Goal: Check status: Check status

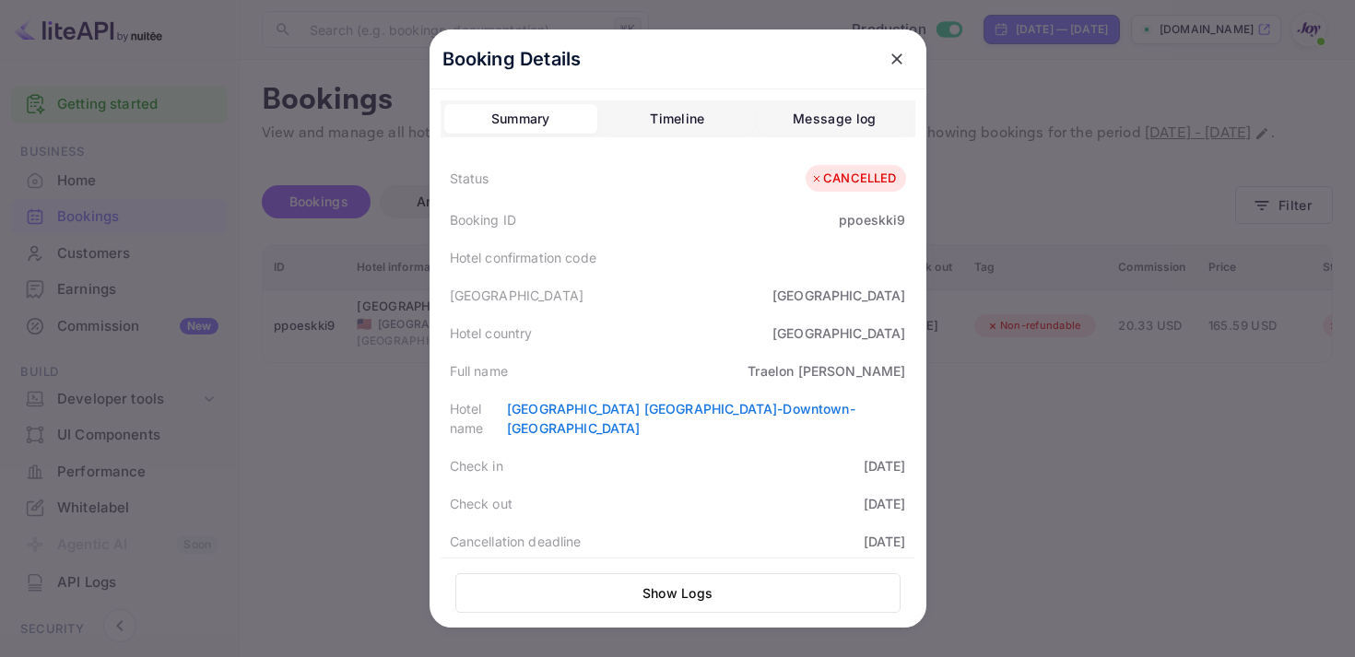
click at [898, 55] on icon "close" at bounding box center [896, 58] width 11 height 11
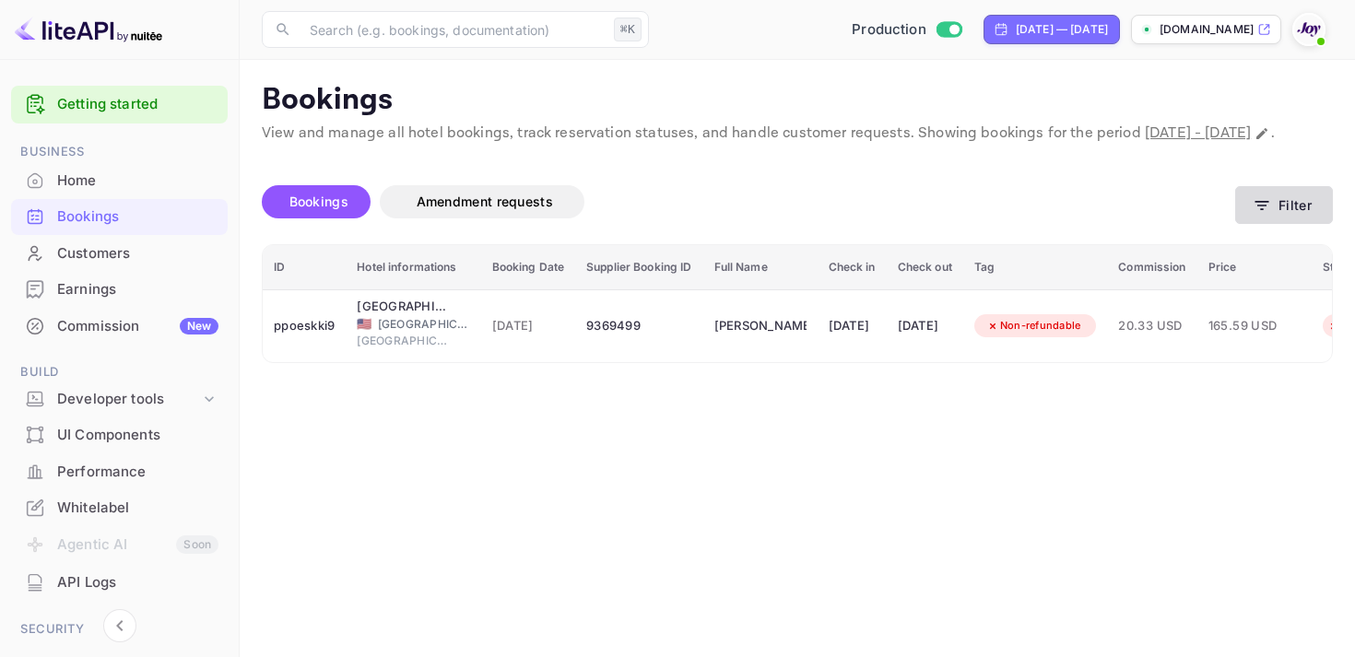
click at [1278, 224] on button "Filter" at bounding box center [1284, 205] width 98 height 38
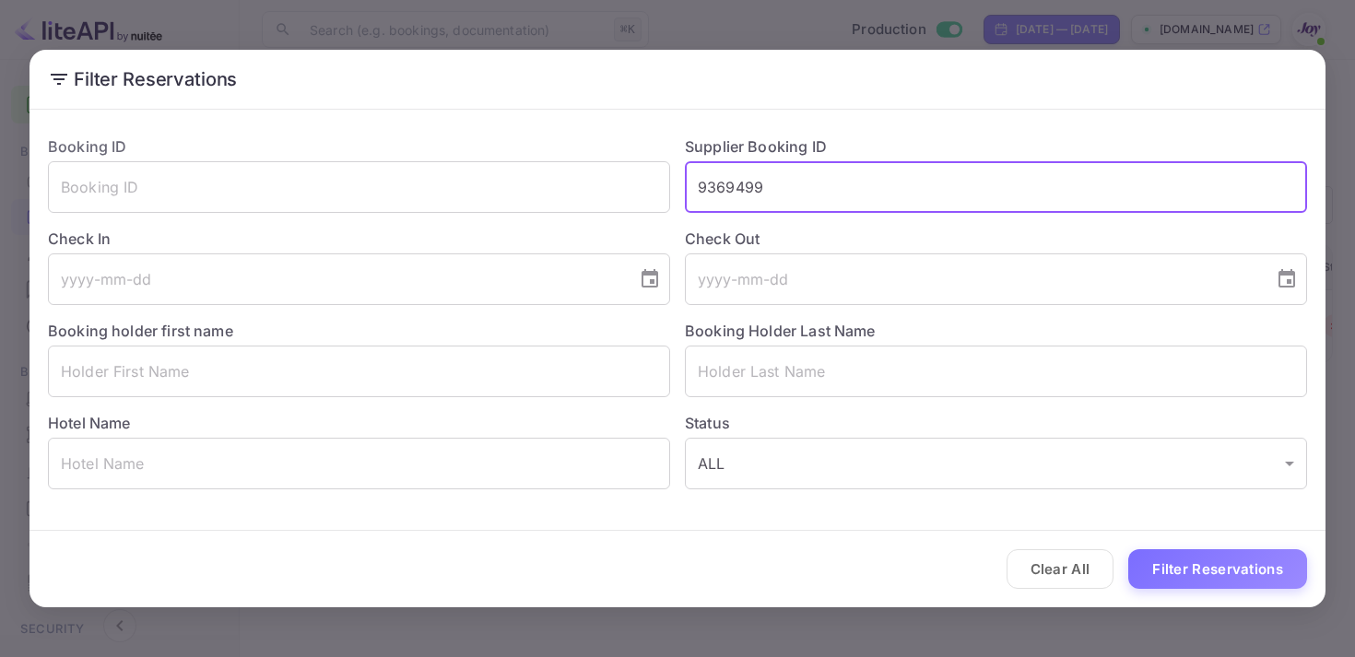
click at [726, 181] on input "9369499" at bounding box center [996, 187] width 622 height 52
click at [725, 178] on input "9369499" at bounding box center [996, 187] width 622 height 52
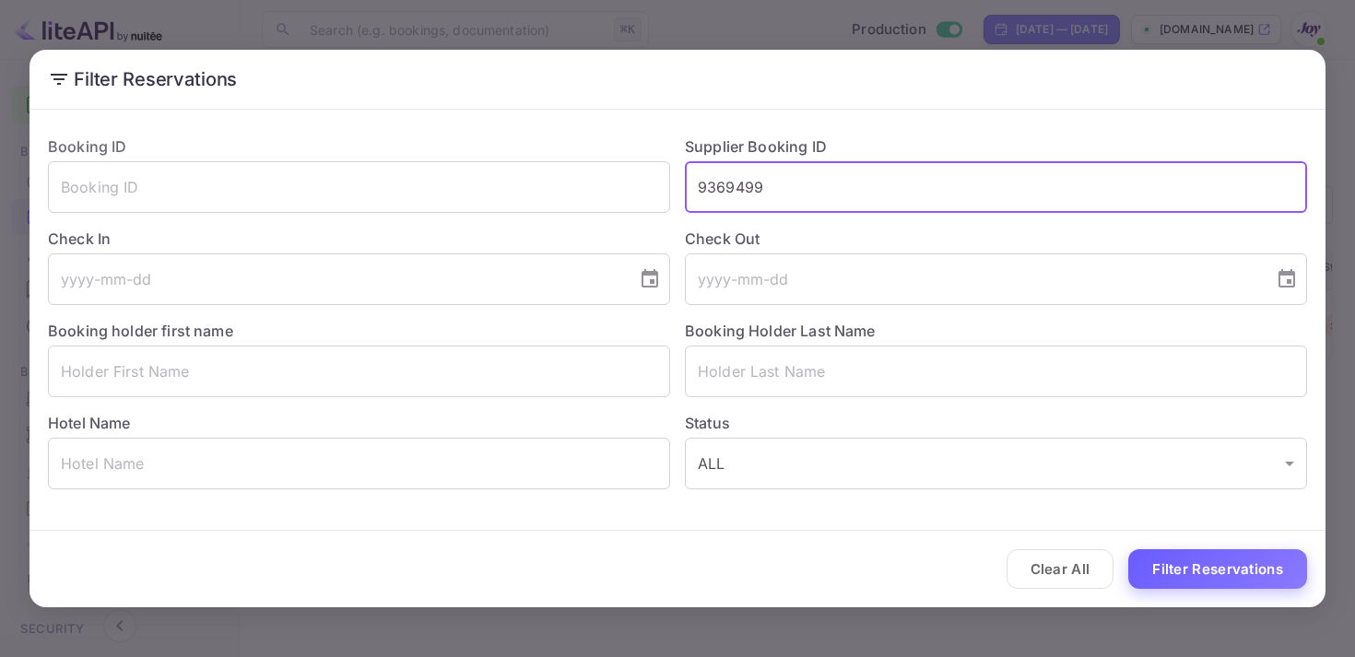
click at [1181, 564] on button "Filter Reservations" at bounding box center [1217, 569] width 179 height 40
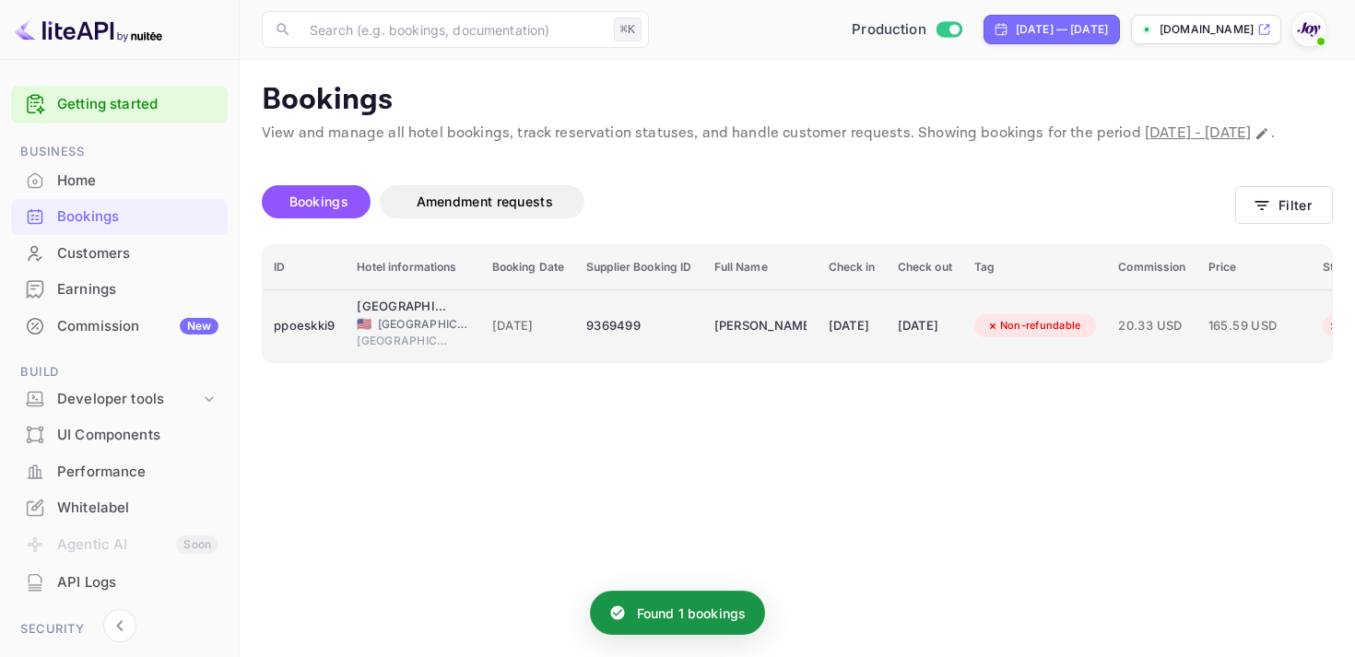
click at [1067, 337] on div "Non-refundable" at bounding box center [1033, 325] width 119 height 23
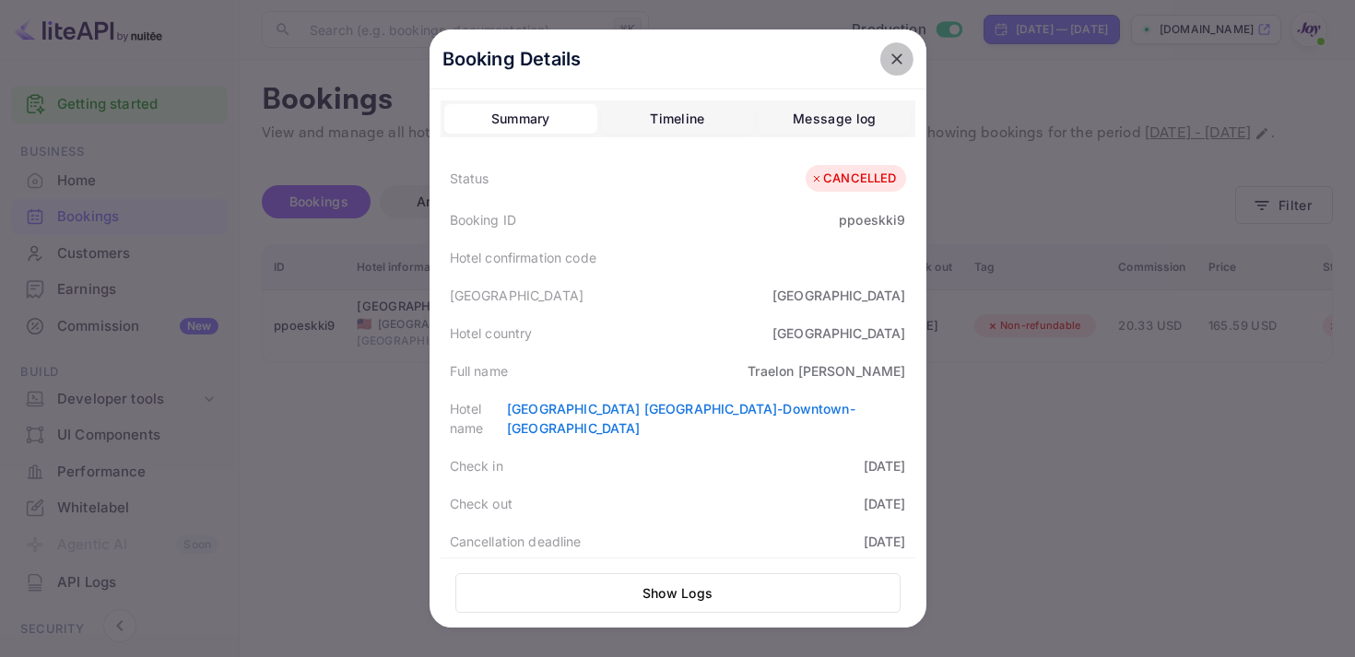
click at [890, 58] on icon "close" at bounding box center [897, 59] width 18 height 18
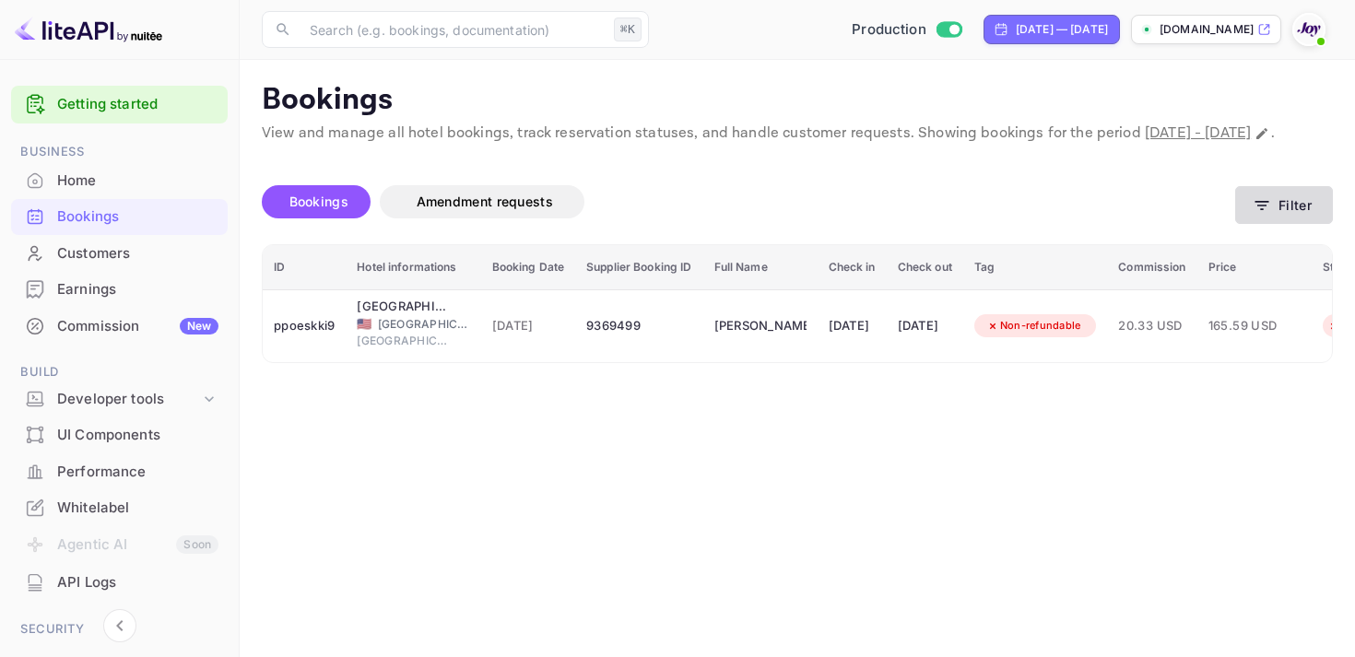
click at [1277, 216] on button "Filter" at bounding box center [1284, 205] width 98 height 38
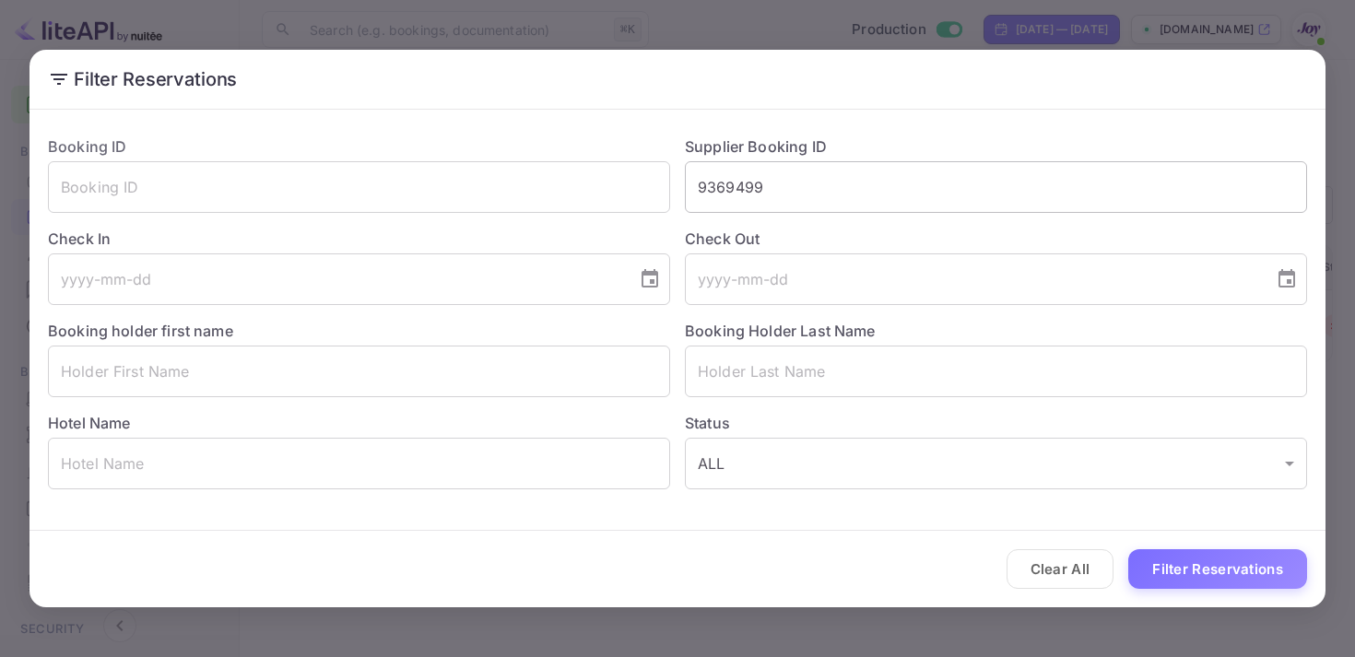
click at [746, 177] on input "9369499" at bounding box center [996, 187] width 622 height 52
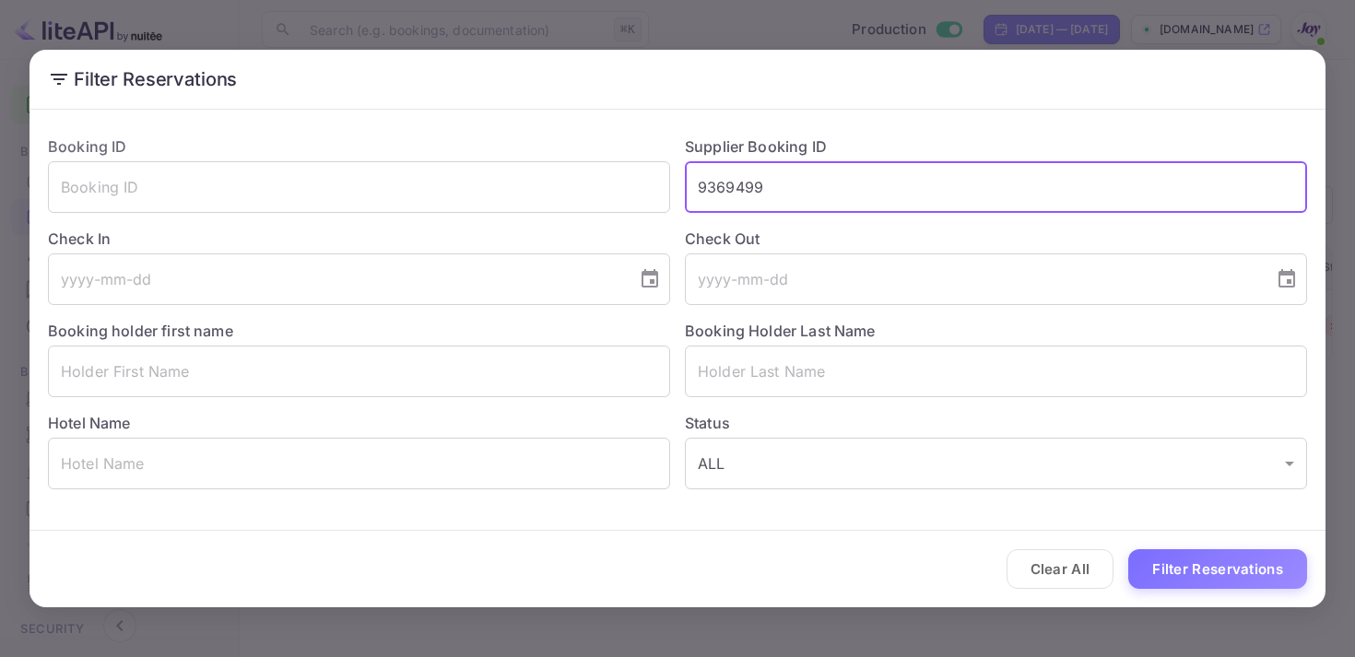
click at [746, 177] on input "9369499" at bounding box center [996, 187] width 622 height 52
paste input "866265"
type input "8662659"
click at [1172, 578] on button "Filter Reservations" at bounding box center [1217, 569] width 179 height 40
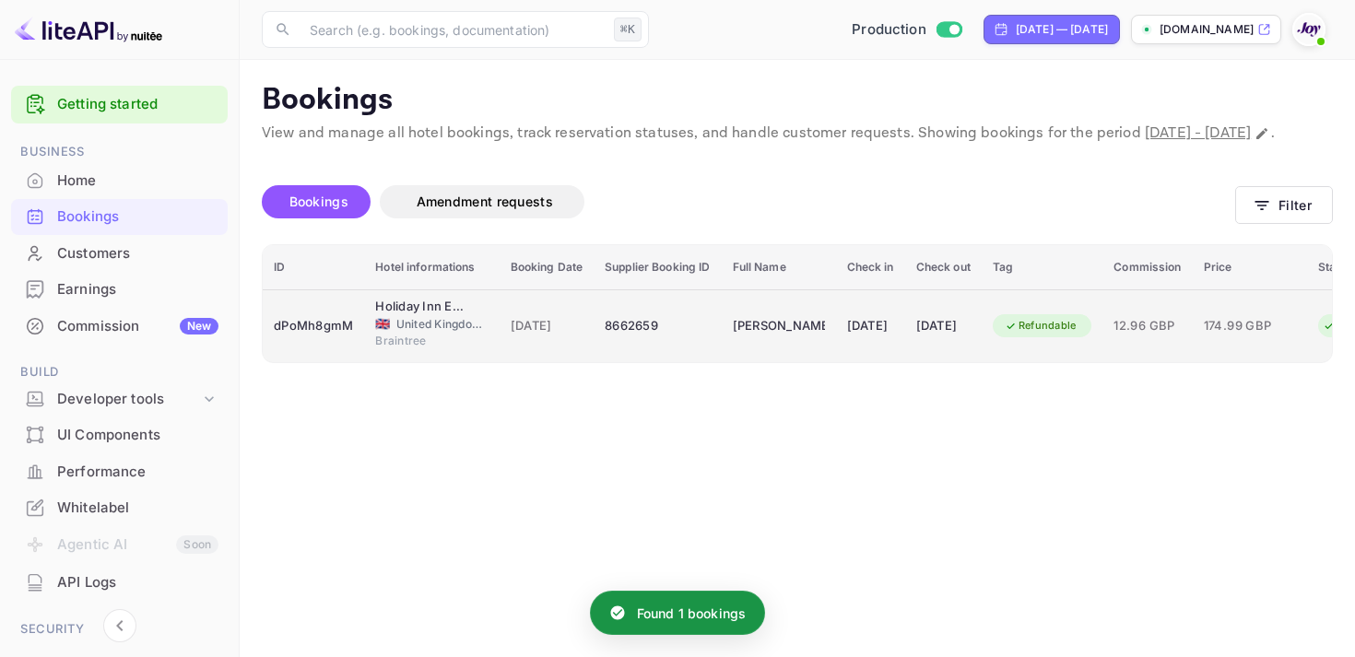
click at [867, 362] on td "[DATE]" at bounding box center [870, 325] width 69 height 73
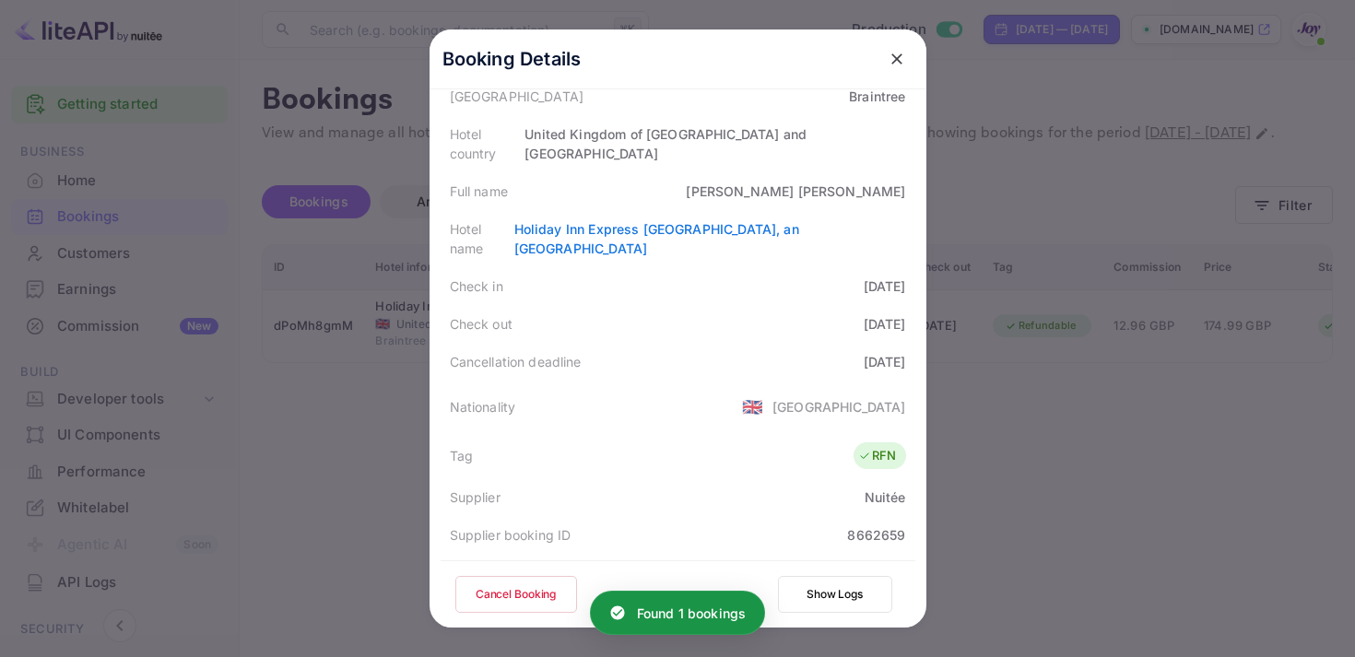
scroll to position [535, 0]
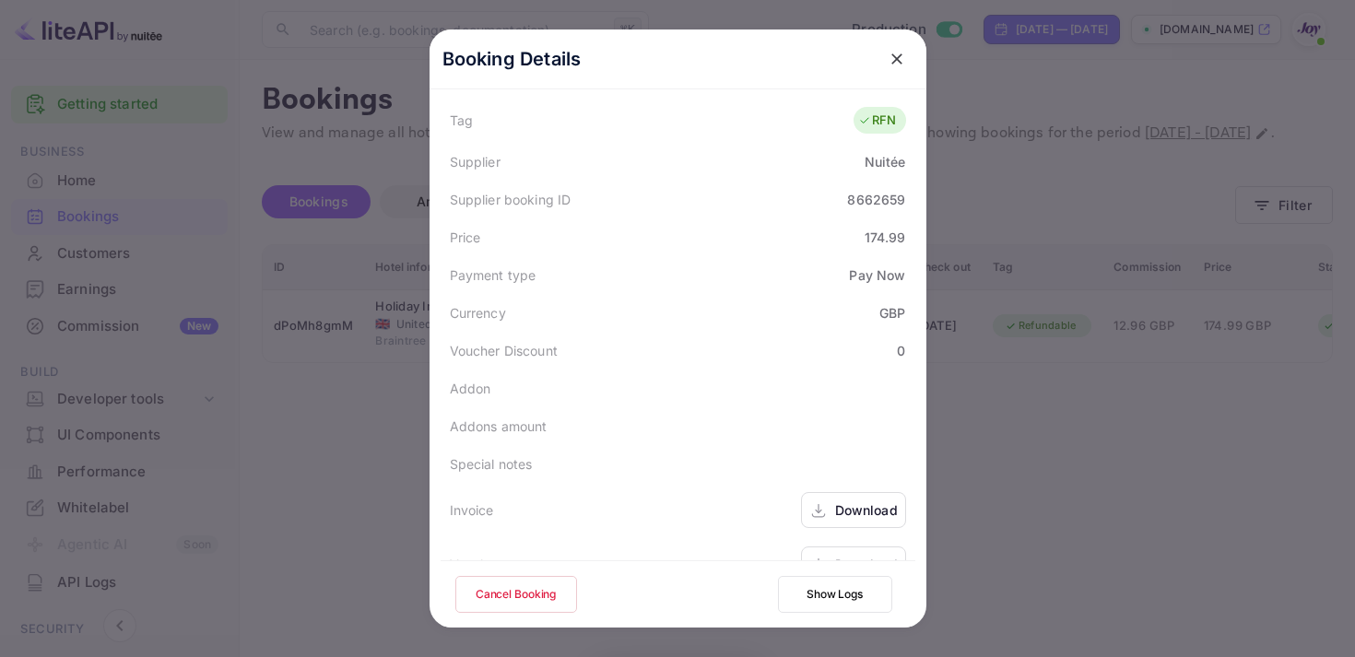
click at [850, 501] on div "Download" at bounding box center [866, 510] width 63 height 19
click at [842, 555] on div "Download" at bounding box center [866, 564] width 63 height 19
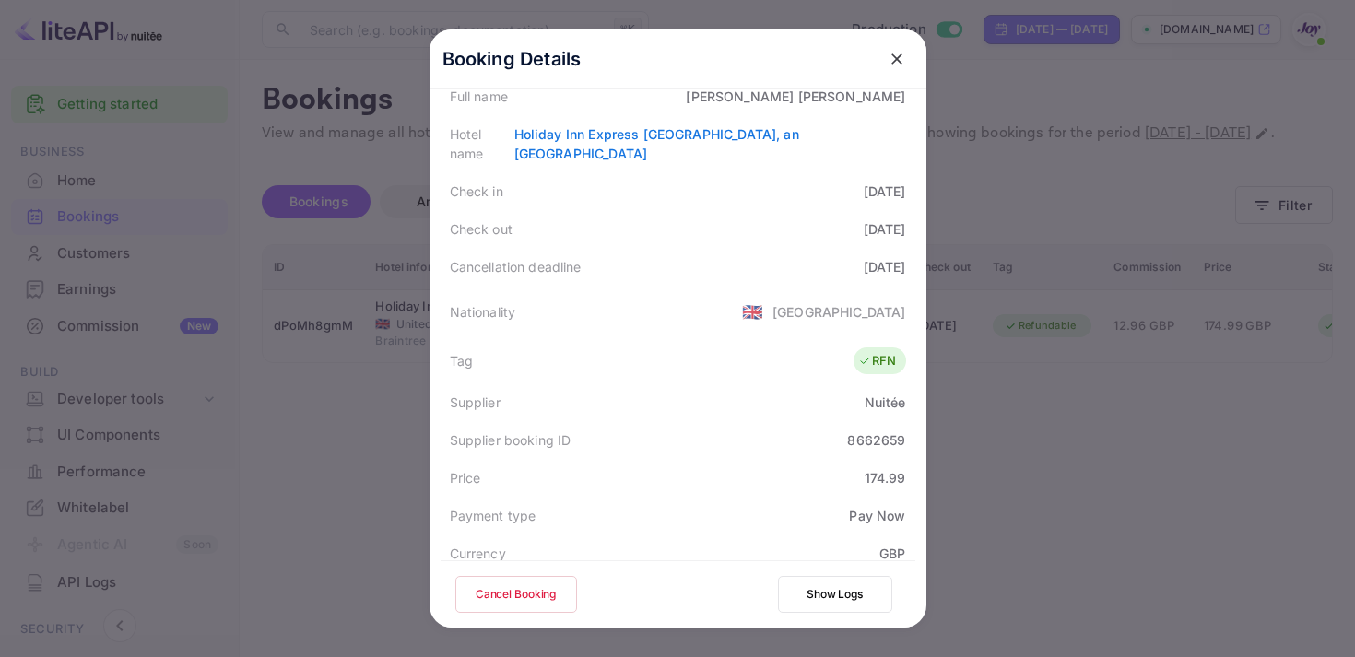
scroll to position [240, 0]
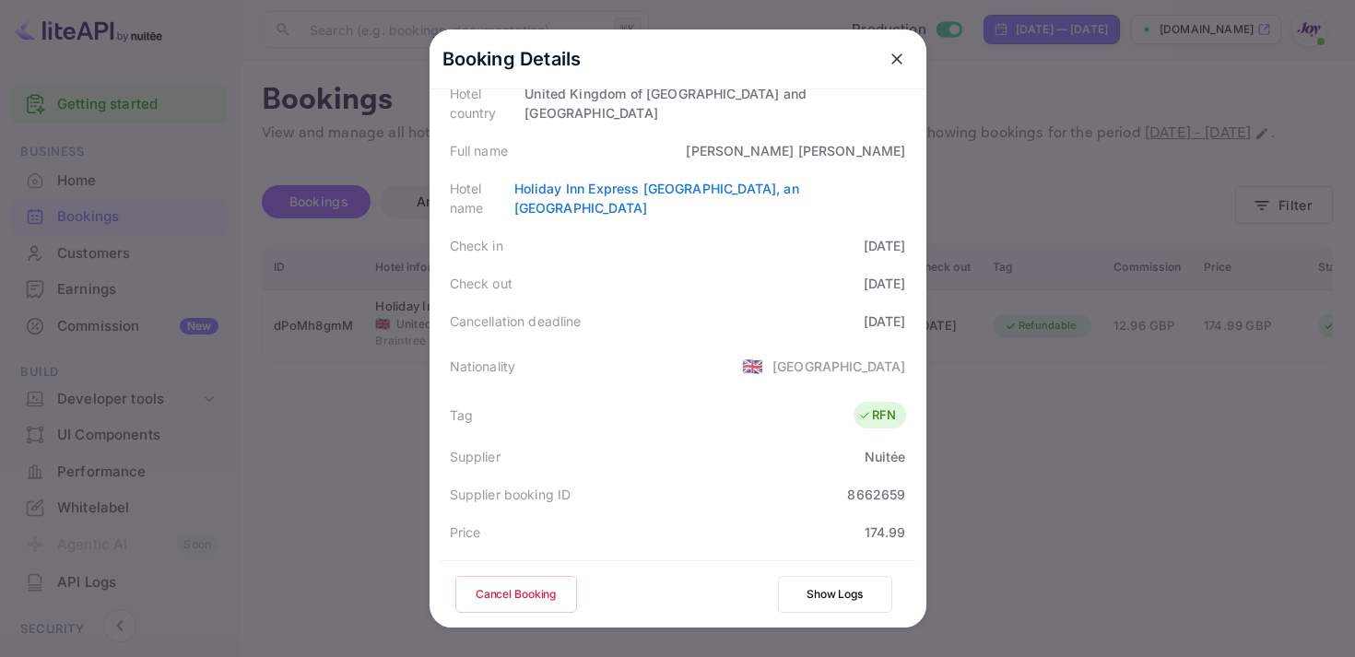
click at [895, 55] on icon "close" at bounding box center [897, 59] width 18 height 18
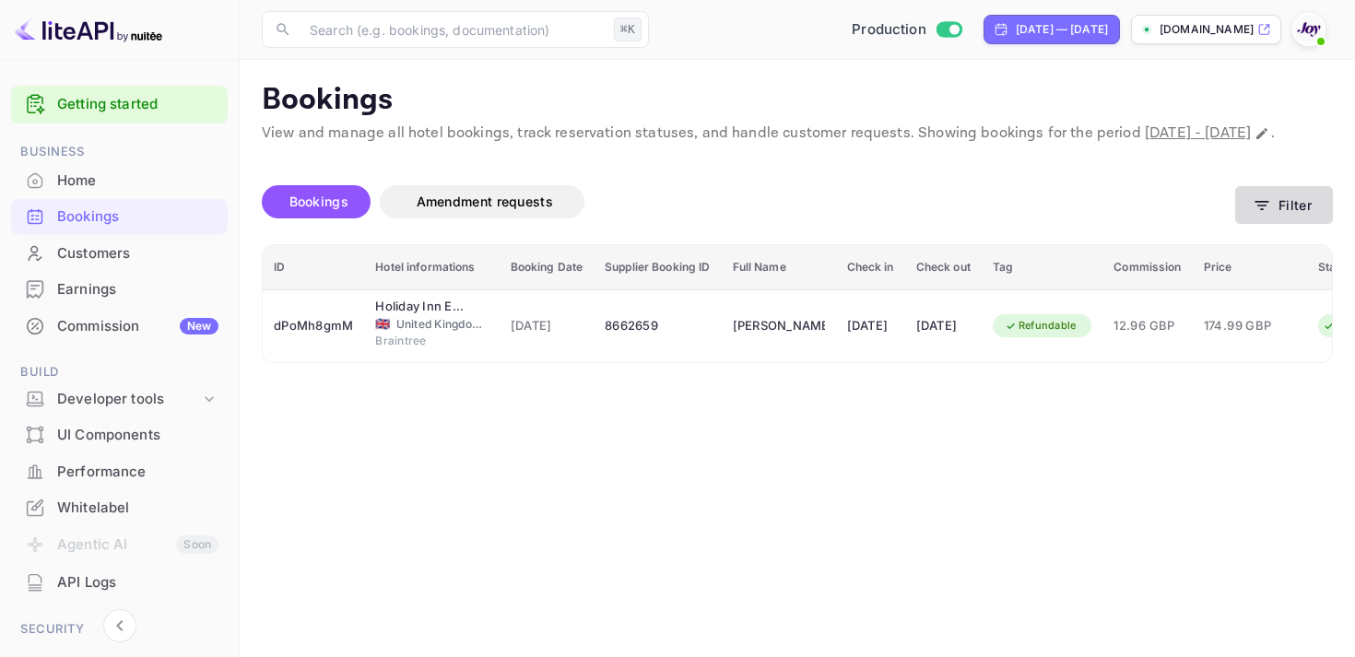
click at [1263, 215] on icon "button" at bounding box center [1262, 205] width 18 height 18
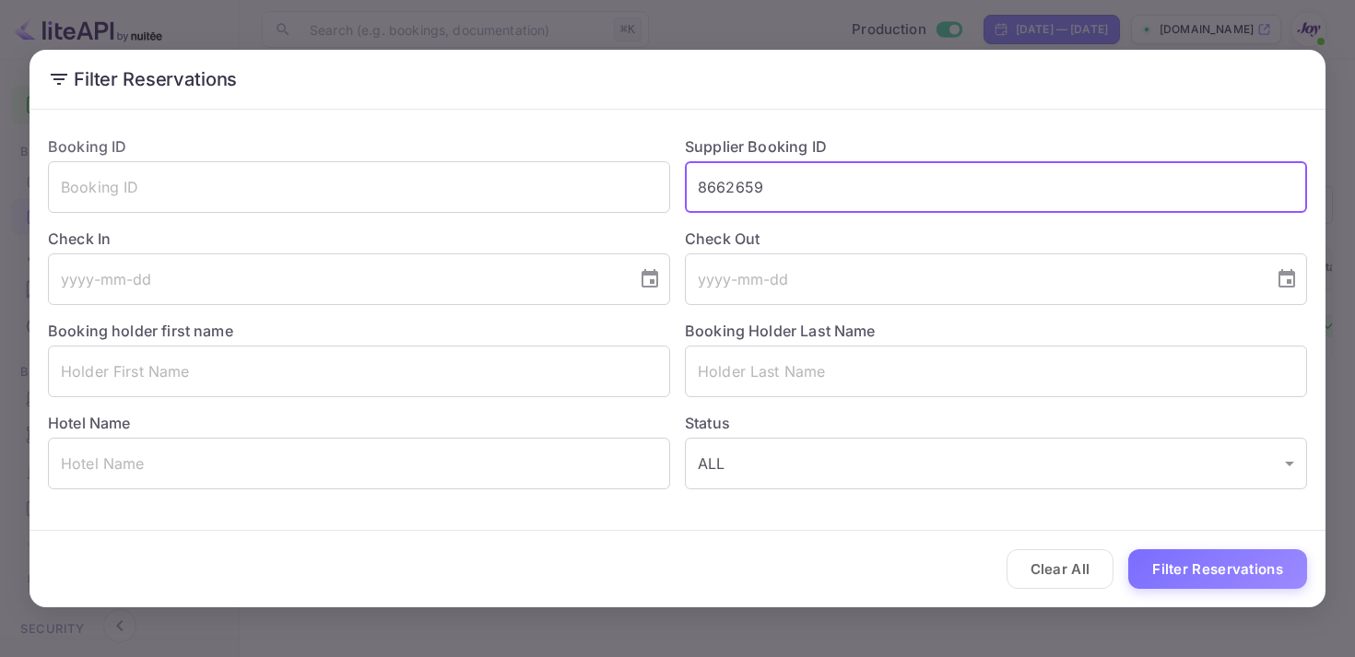
click at [744, 175] on input "8662659" at bounding box center [996, 187] width 622 height 52
paste input "925563"
type input "8925563"
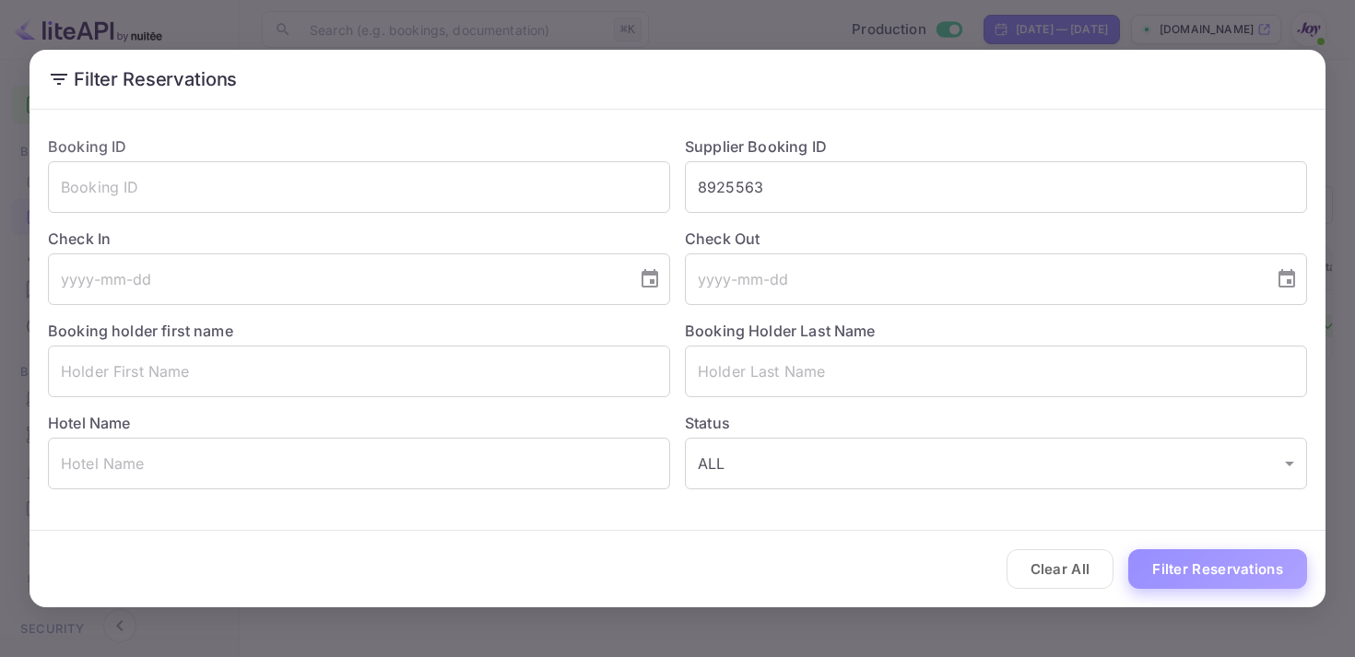
click at [1240, 584] on button "Filter Reservations" at bounding box center [1217, 569] width 179 height 40
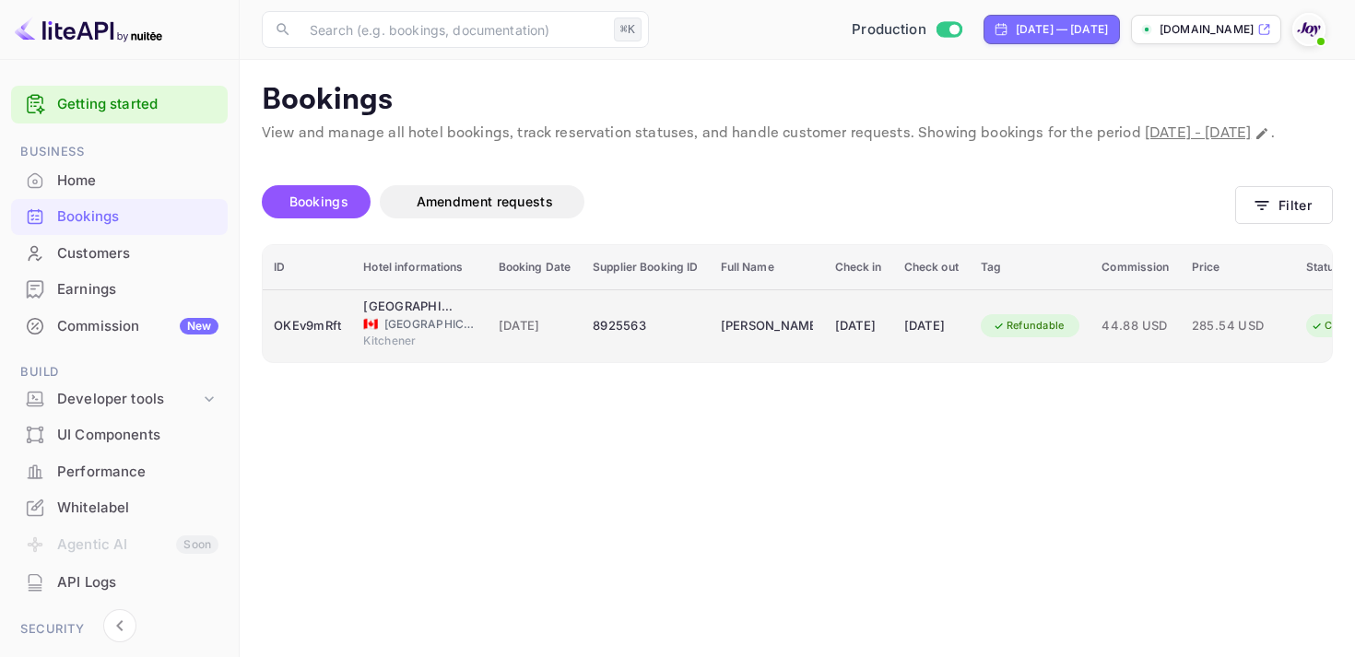
click at [858, 362] on td "[DATE]" at bounding box center [858, 325] width 69 height 73
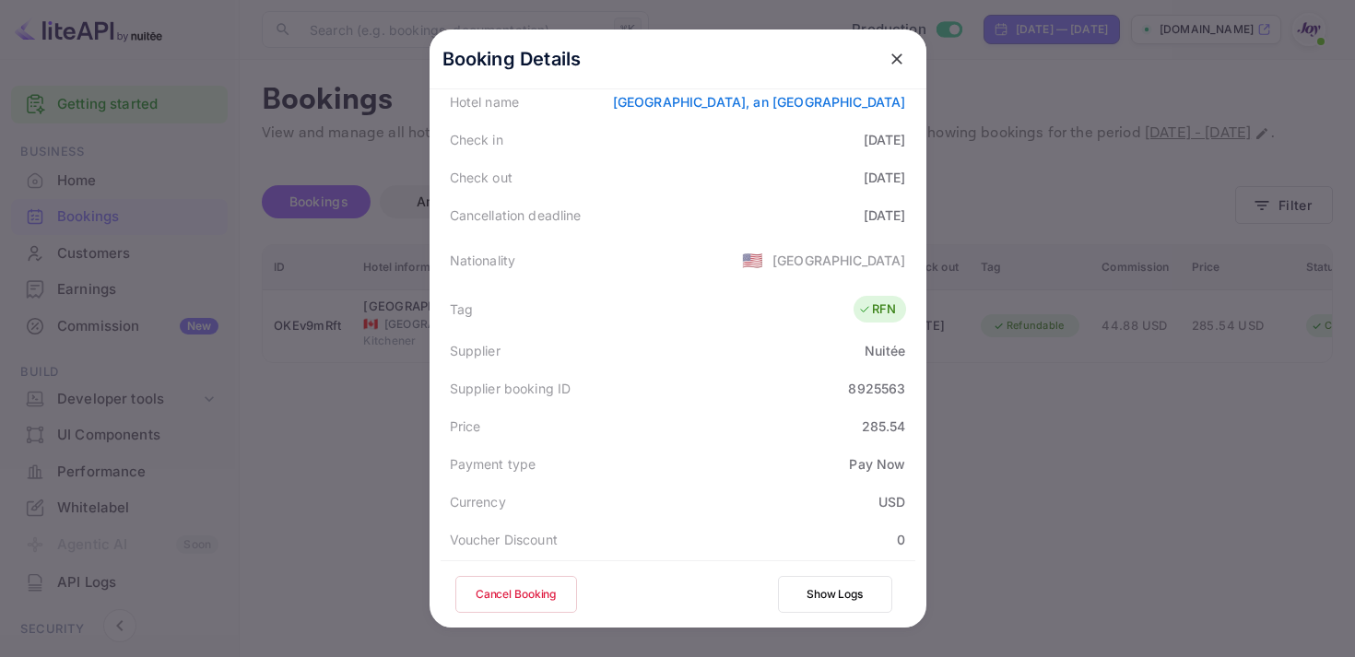
scroll to position [535, 0]
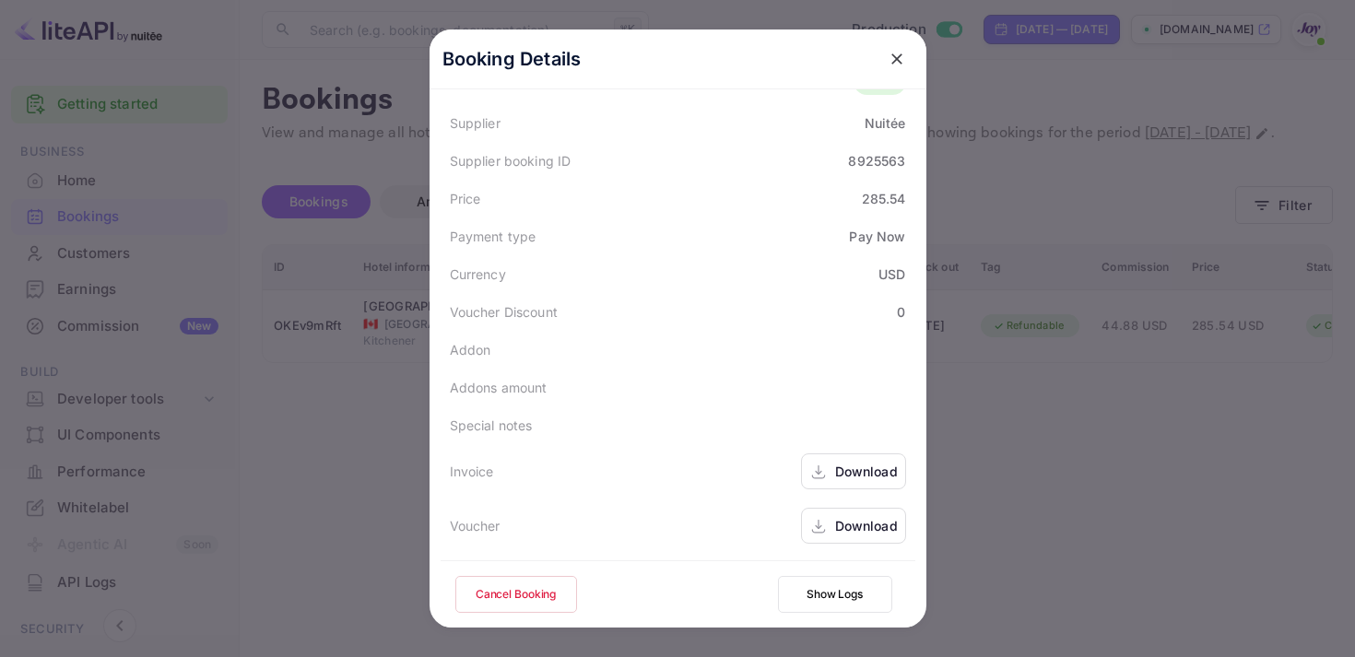
click at [841, 479] on div "Download" at bounding box center [866, 471] width 63 height 19
click at [883, 517] on div "Download" at bounding box center [866, 525] width 63 height 19
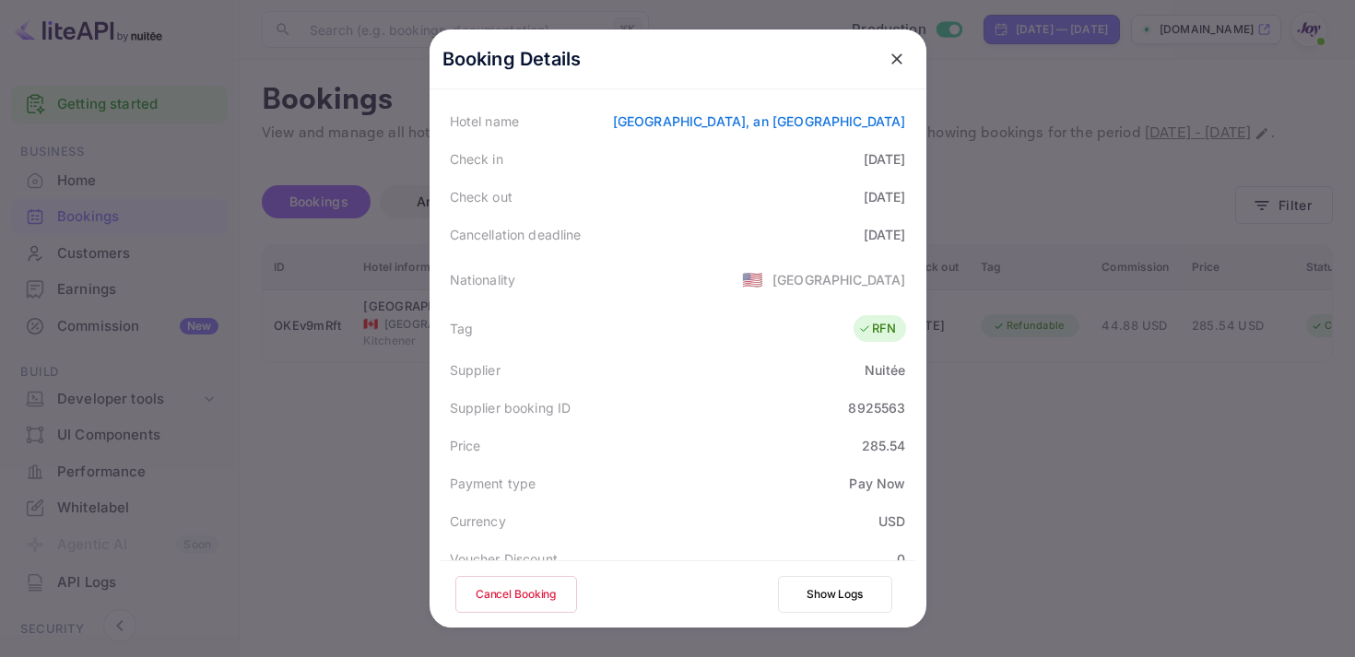
scroll to position [0, 0]
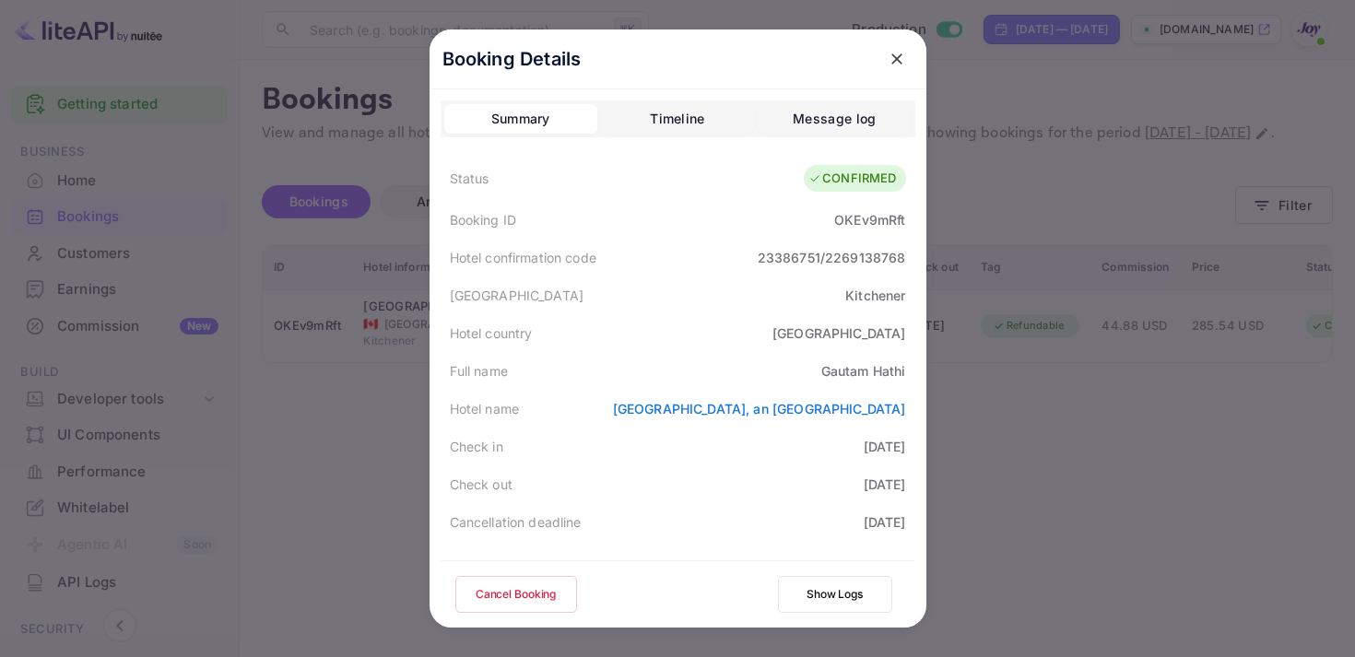
click at [866, 206] on div "Booking ID OKEv9mRft" at bounding box center [678, 220] width 475 height 38
click at [866, 216] on div "OKEv9mRft" at bounding box center [869, 219] width 71 height 19
copy div "OKEv9mRft"
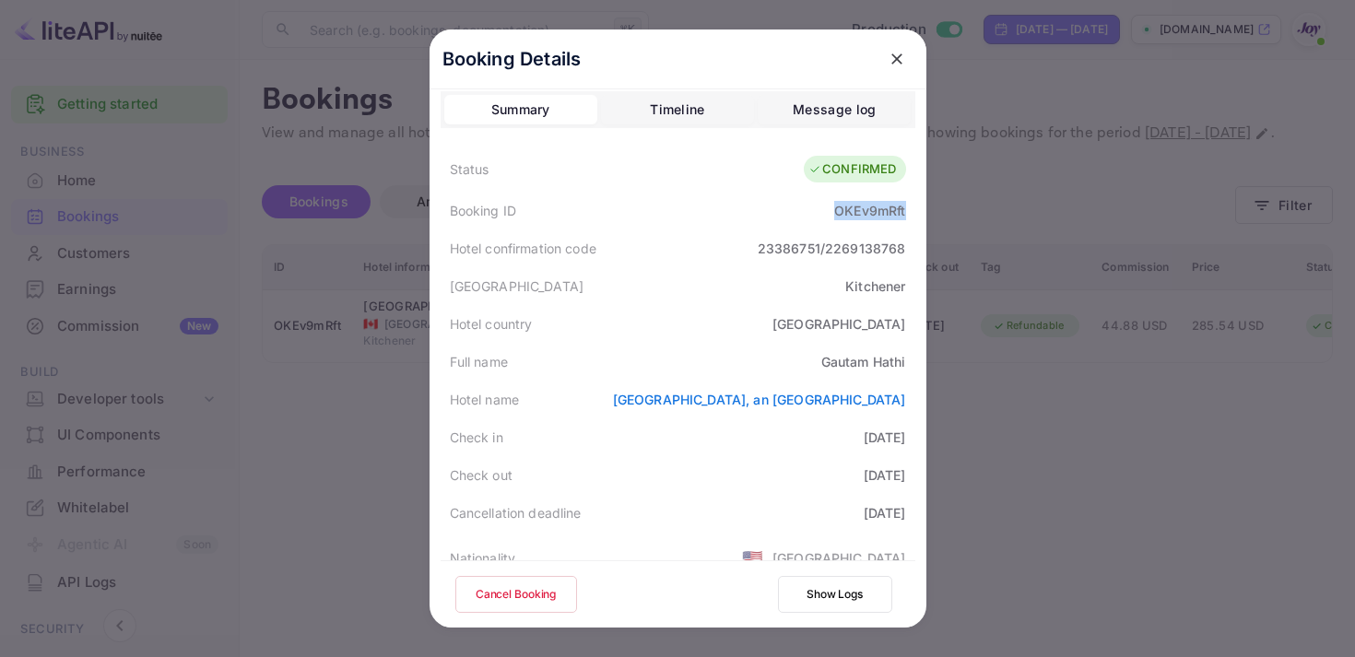
scroll to position [15, 0]
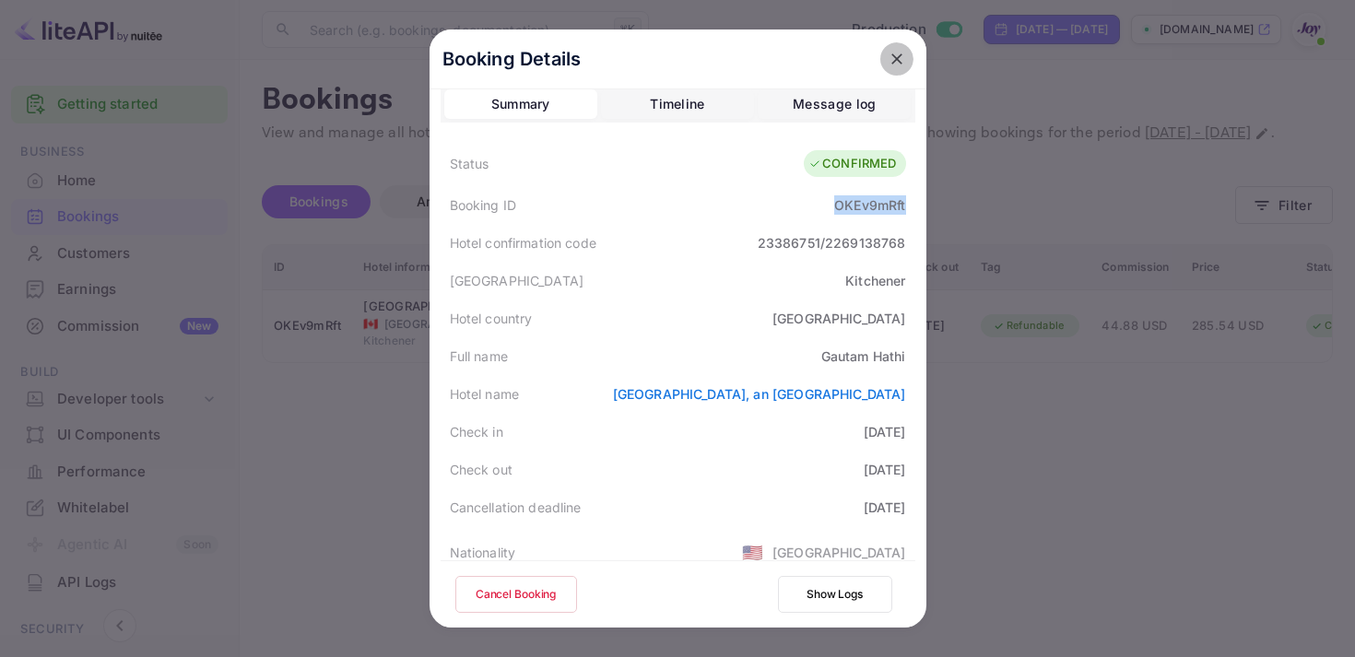
click at [896, 57] on icon "close" at bounding box center [897, 59] width 18 height 18
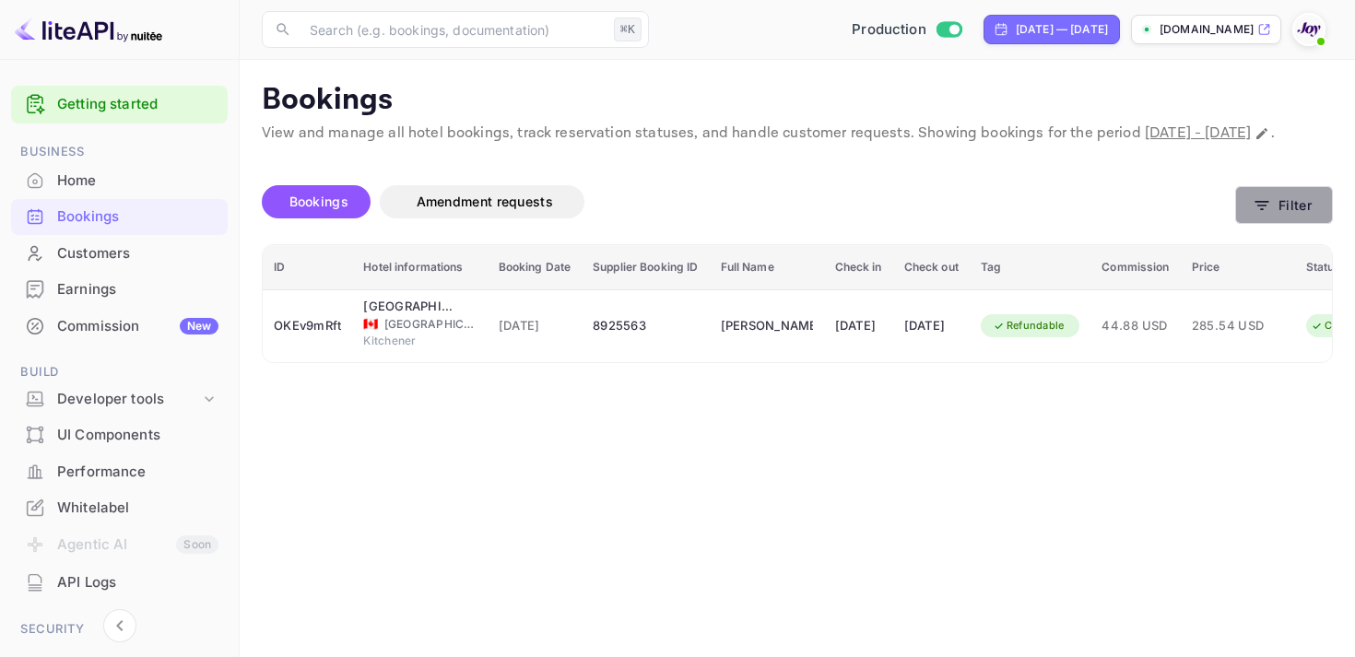
click at [1308, 224] on button "Filter" at bounding box center [1284, 205] width 98 height 38
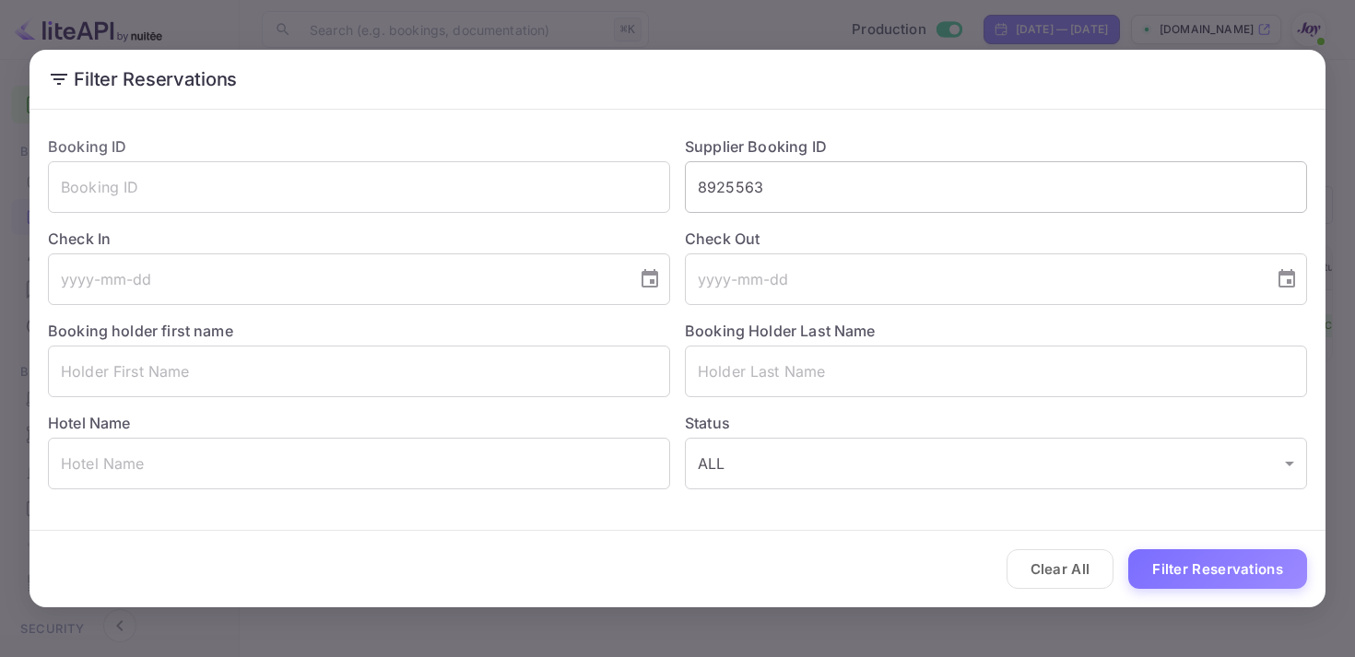
click at [725, 183] on input "8925563" at bounding box center [996, 187] width 622 height 52
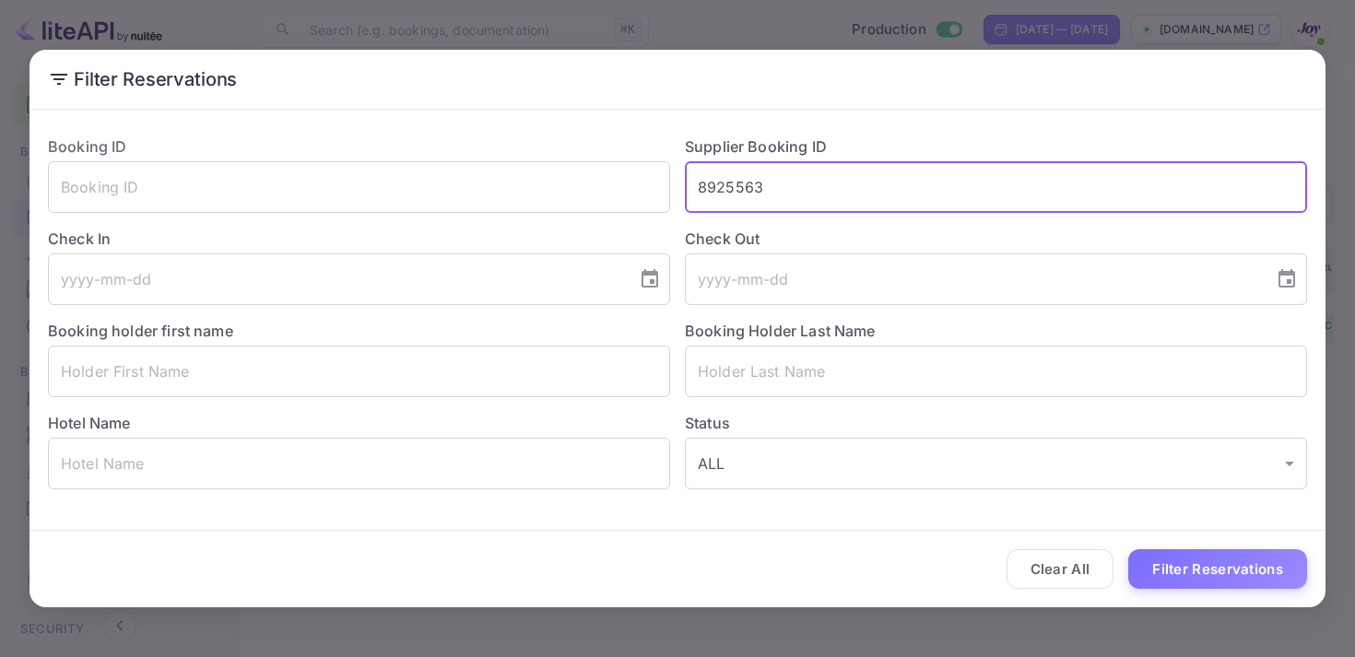
click at [725, 183] on input "8925563" at bounding box center [996, 187] width 622 height 52
paste input "577534"
type input "8577534"
click at [1210, 581] on button "Filter Reservations" at bounding box center [1217, 569] width 179 height 40
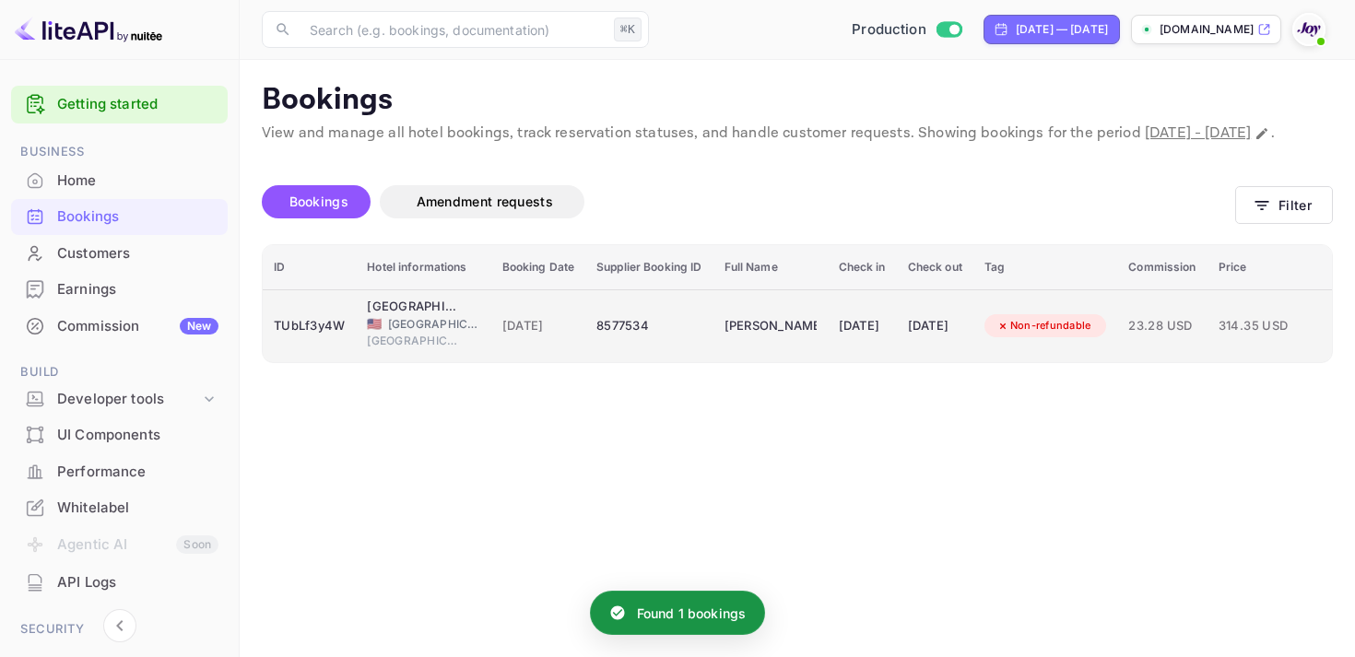
click at [886, 341] on div "[DATE]" at bounding box center [862, 326] width 47 height 29
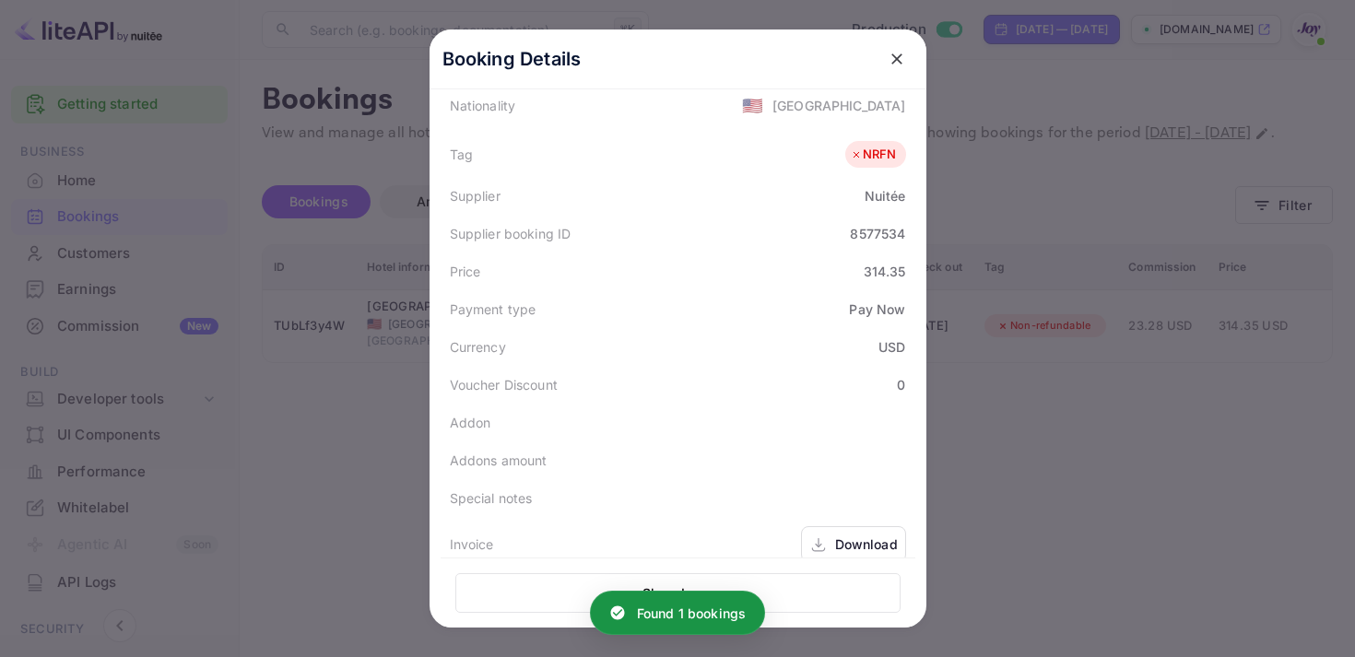
scroll to position [537, 0]
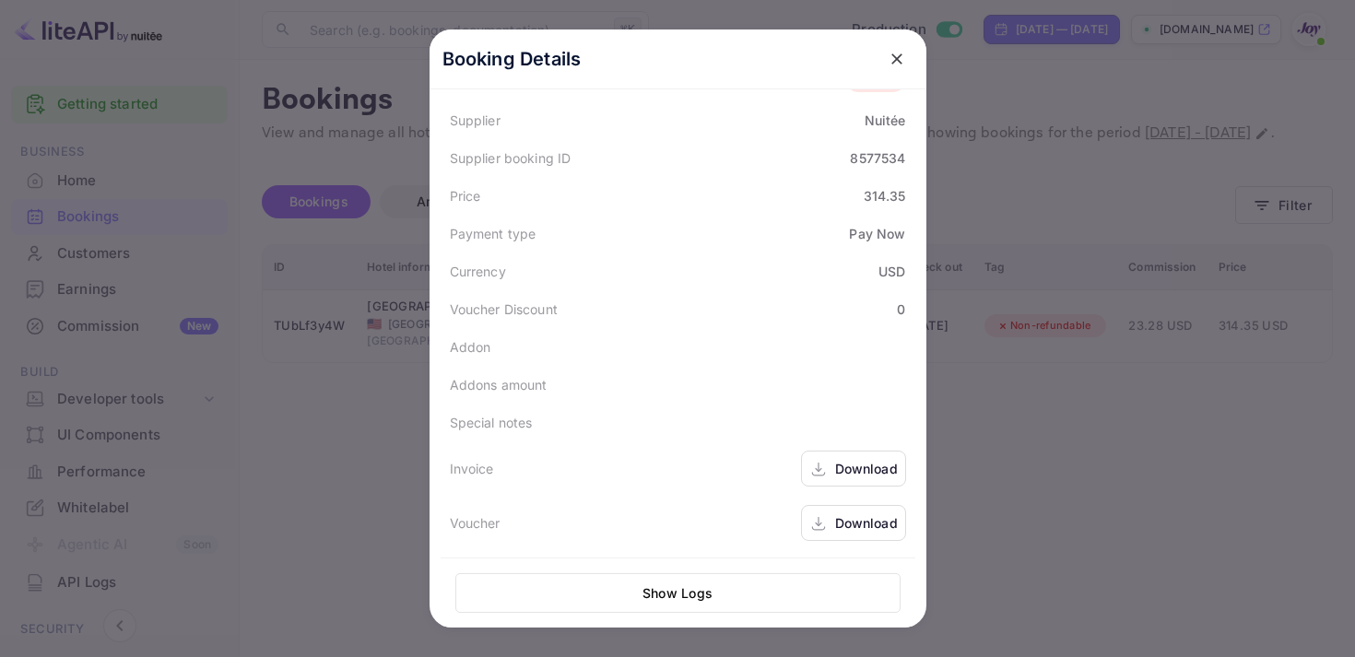
click at [820, 468] on icon at bounding box center [818, 470] width 6 height 4
click at [877, 529] on div "Download" at bounding box center [866, 522] width 63 height 19
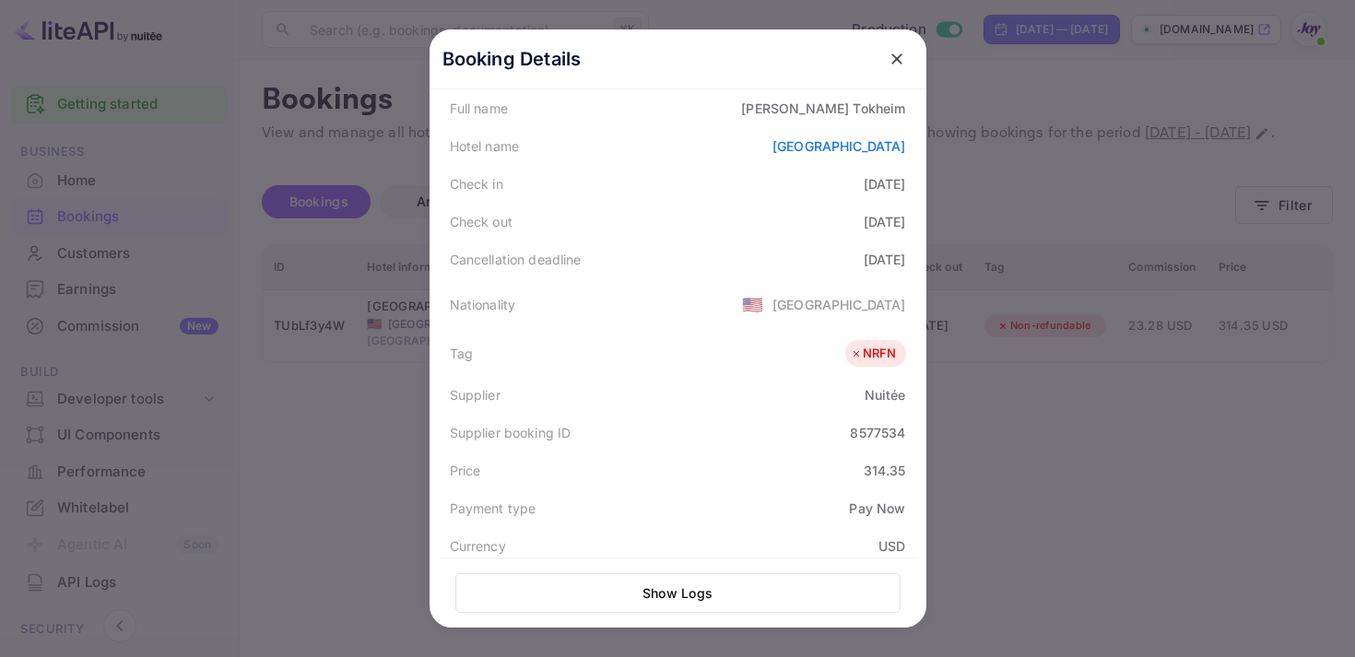
scroll to position [242, 0]
